Goal: Task Accomplishment & Management: Use online tool/utility

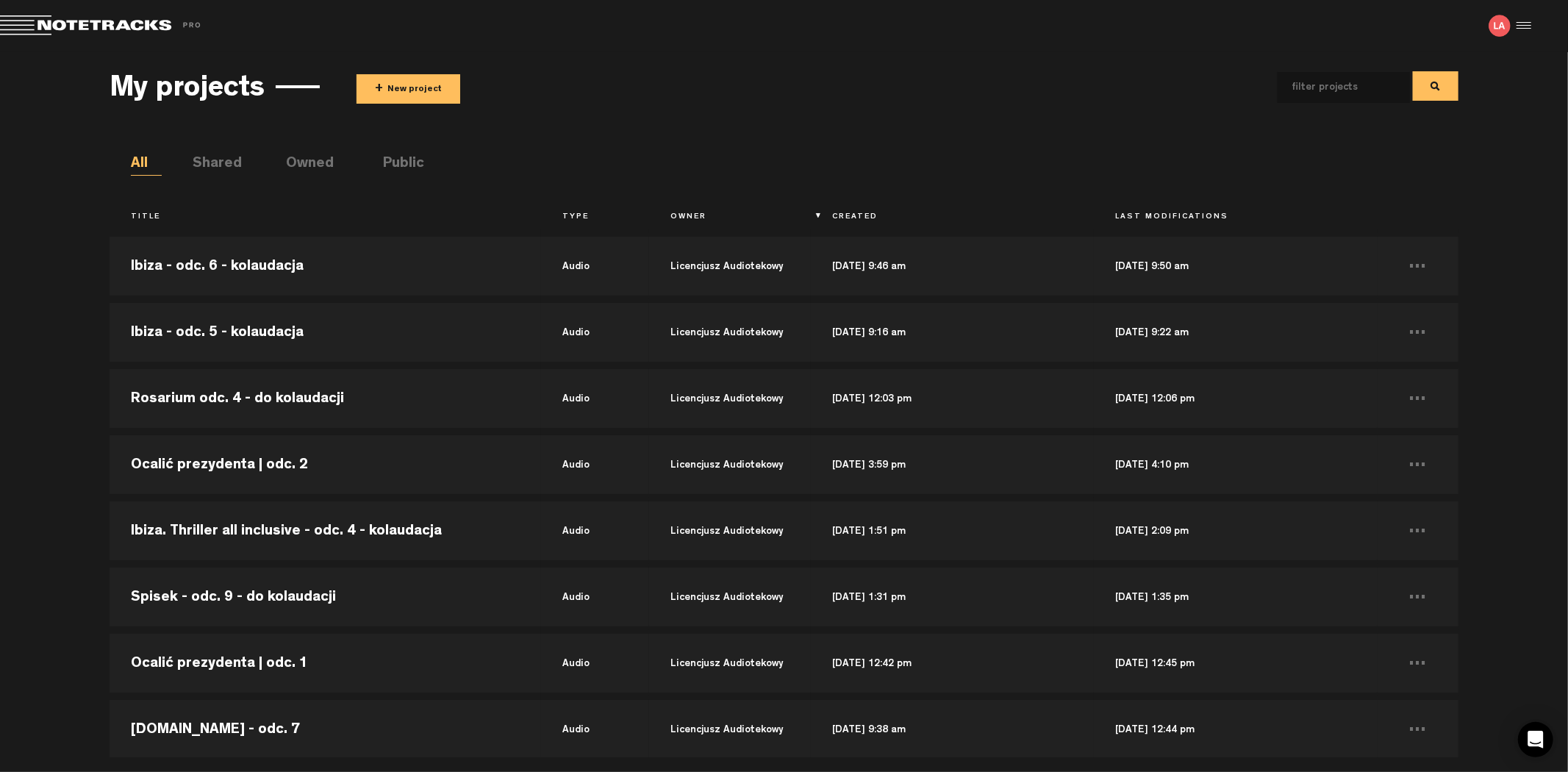
click at [404, 88] on button "+ New project" at bounding box center [408, 89] width 104 height 29
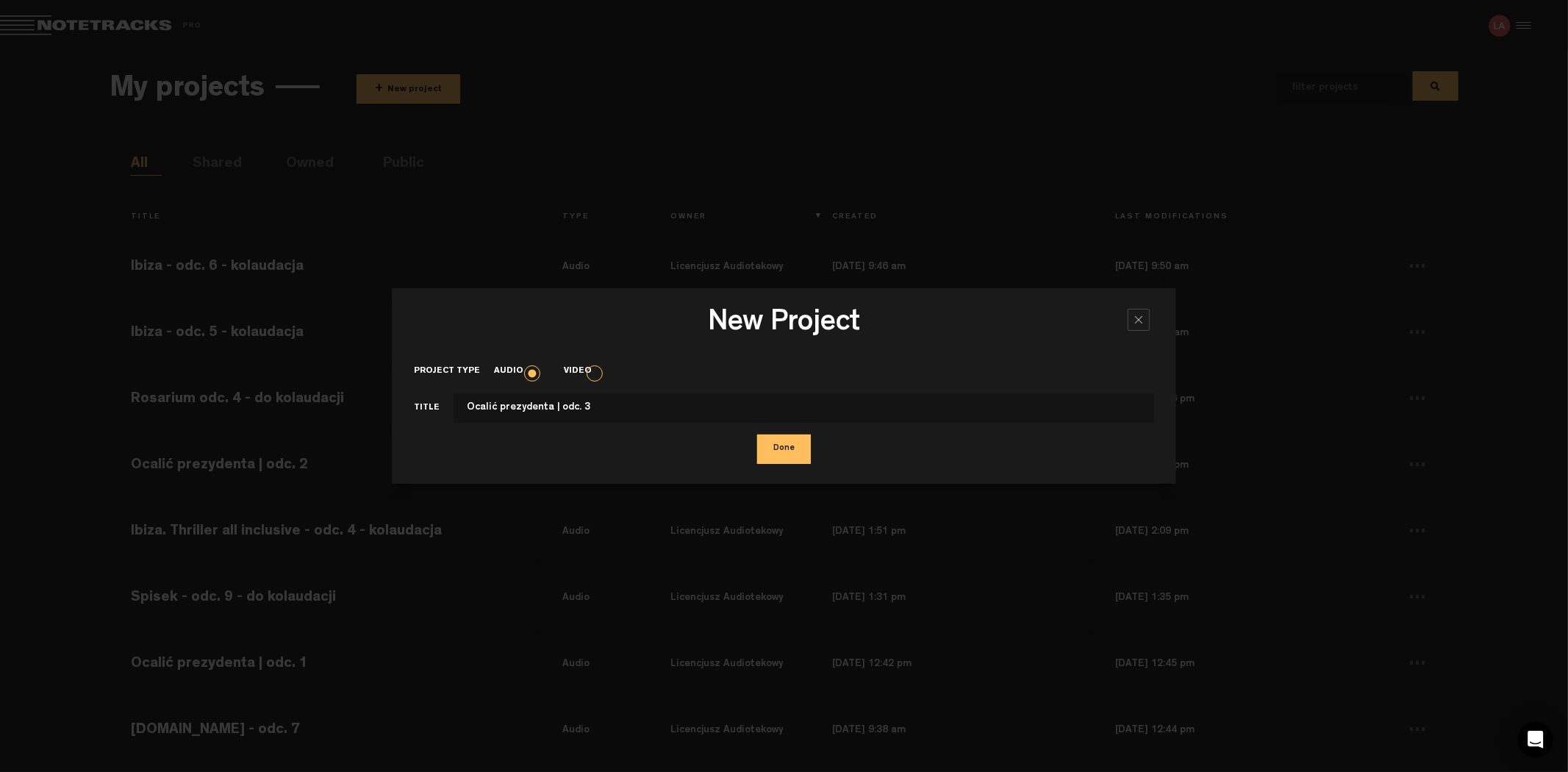
type input "Ocalić prezydenta | odc. 3"
click at [757, 435] on button "Done" at bounding box center [784, 449] width 53 height 29
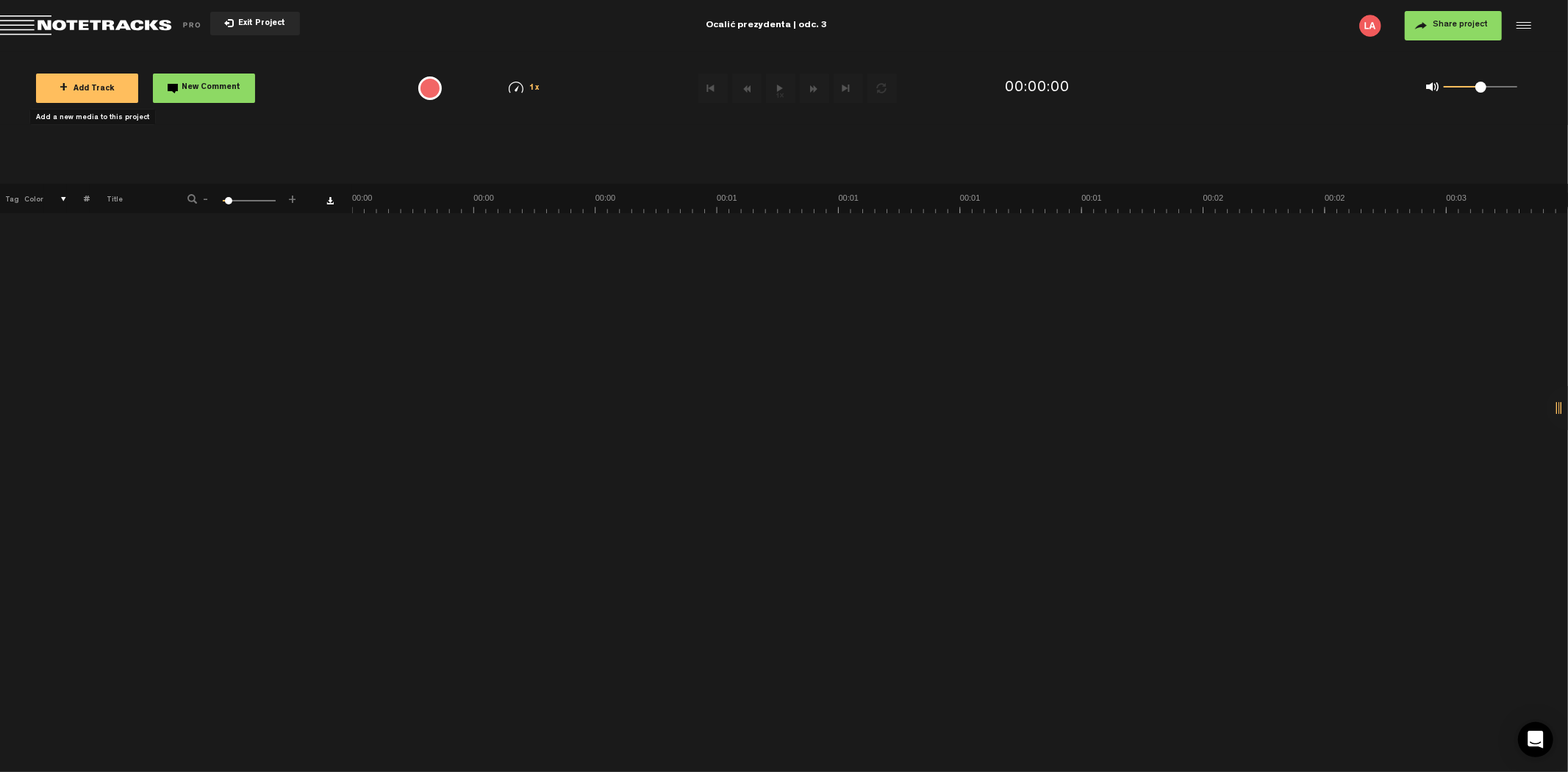
click at [83, 85] on span "+ Add Track" at bounding box center [87, 89] width 55 height 8
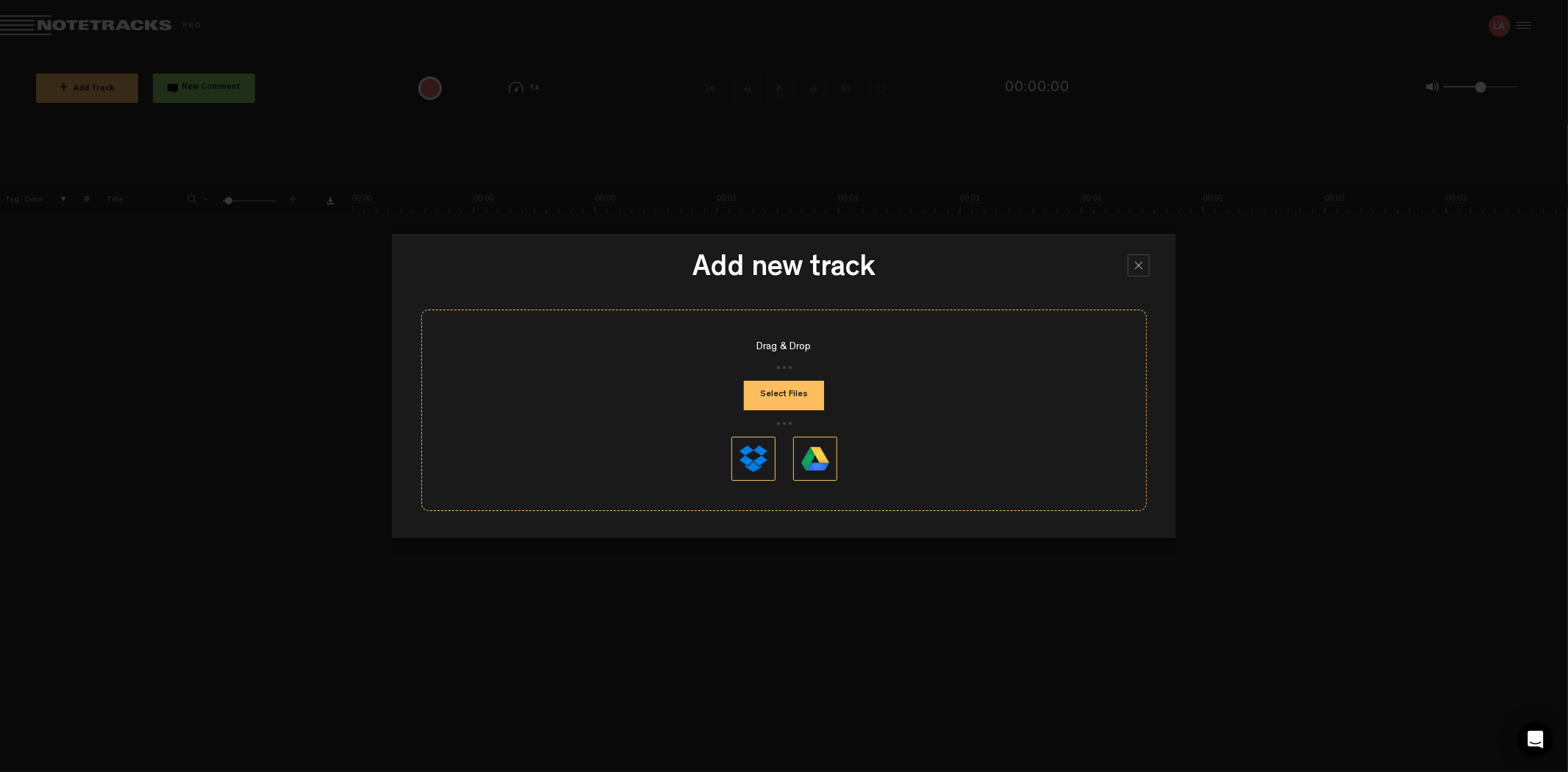
click at [781, 388] on button "Select Files" at bounding box center [784, 395] width 80 height 29
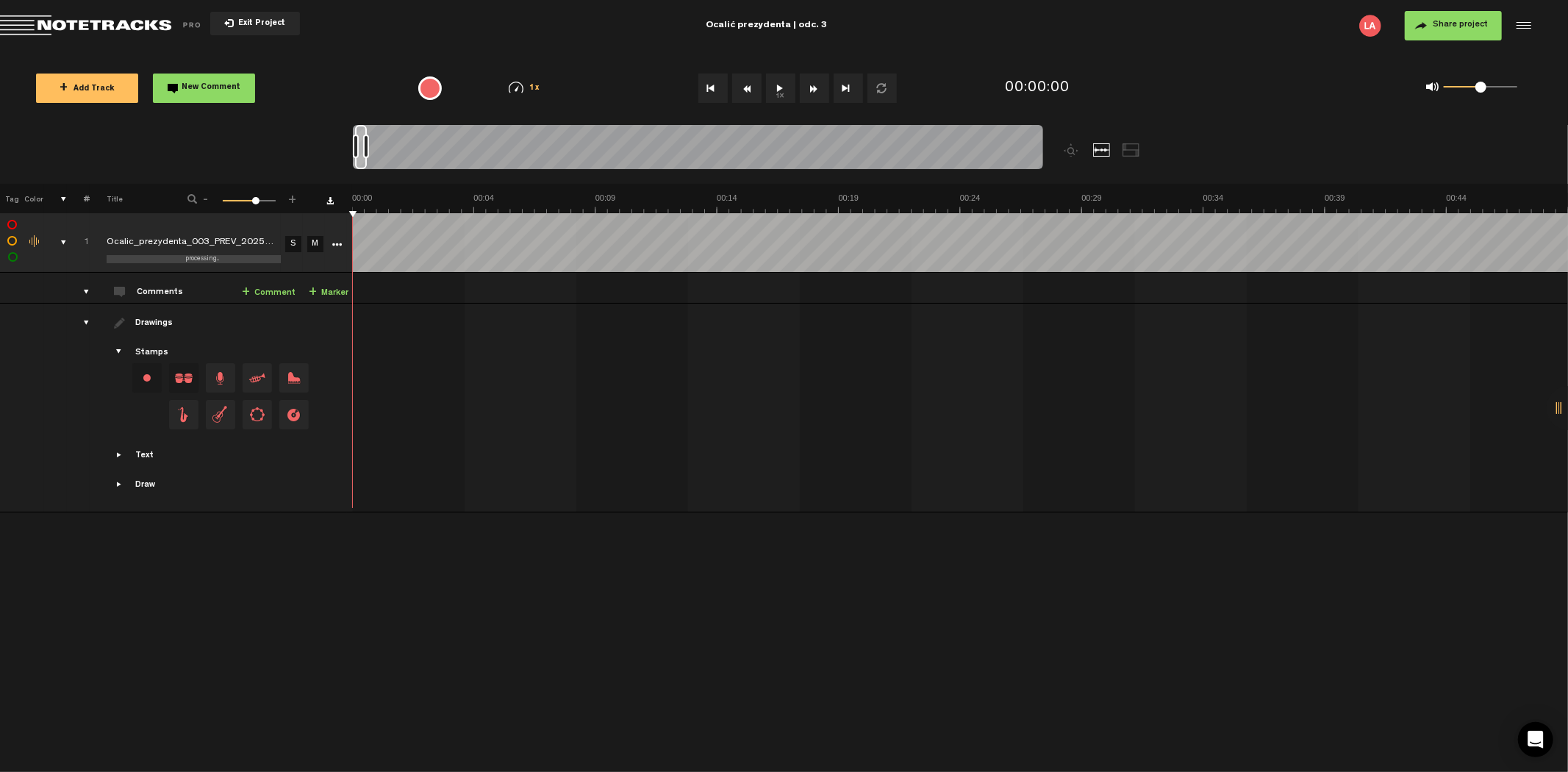
click at [1480, 23] on span "Share project" at bounding box center [1460, 25] width 55 height 9
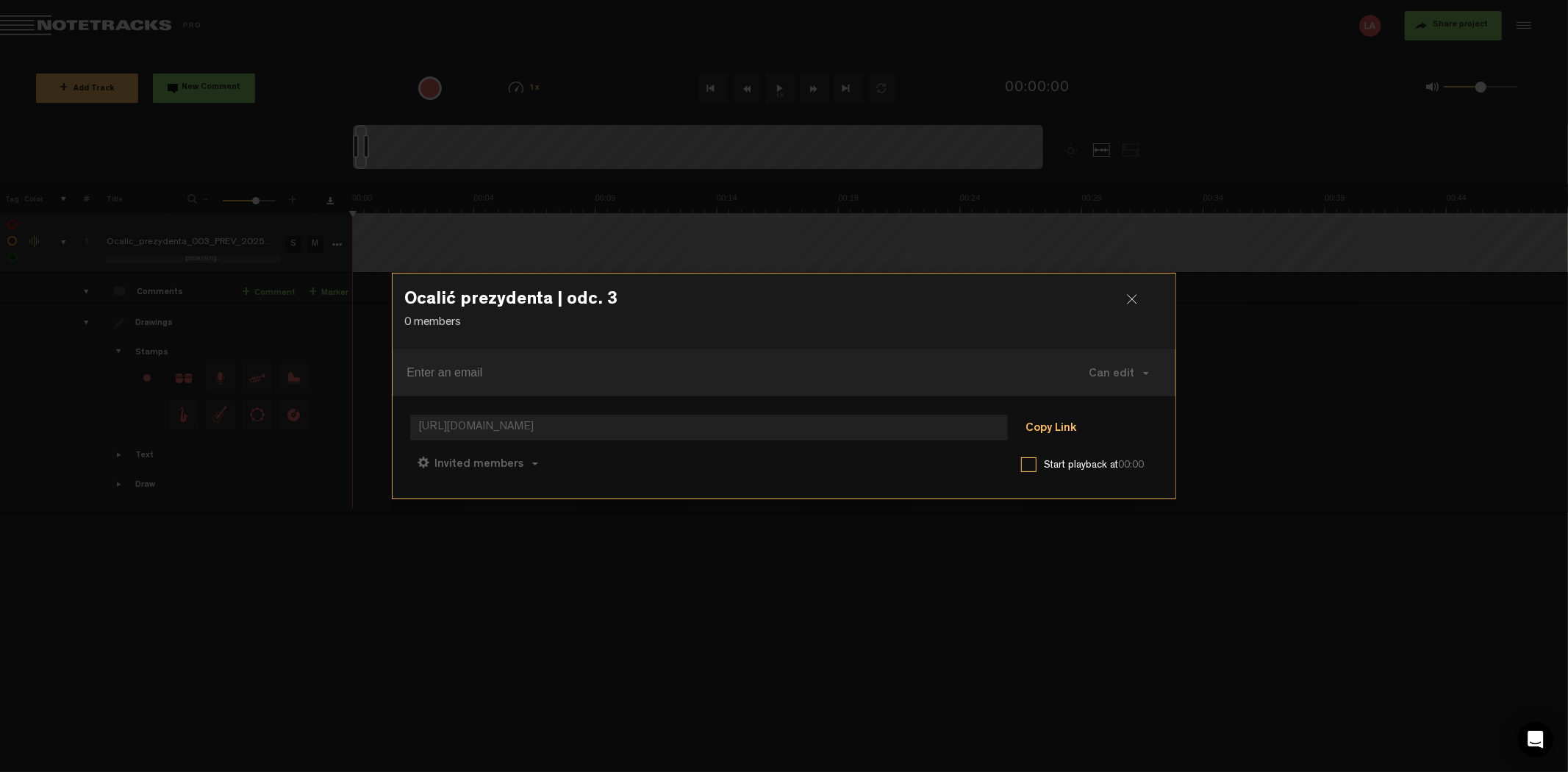
click at [1056, 434] on button "Copy Link" at bounding box center [1051, 428] width 80 height 29
click at [1127, 297] on div at bounding box center [1138, 305] width 22 height 22
